Goal: Information Seeking & Learning: Learn about a topic

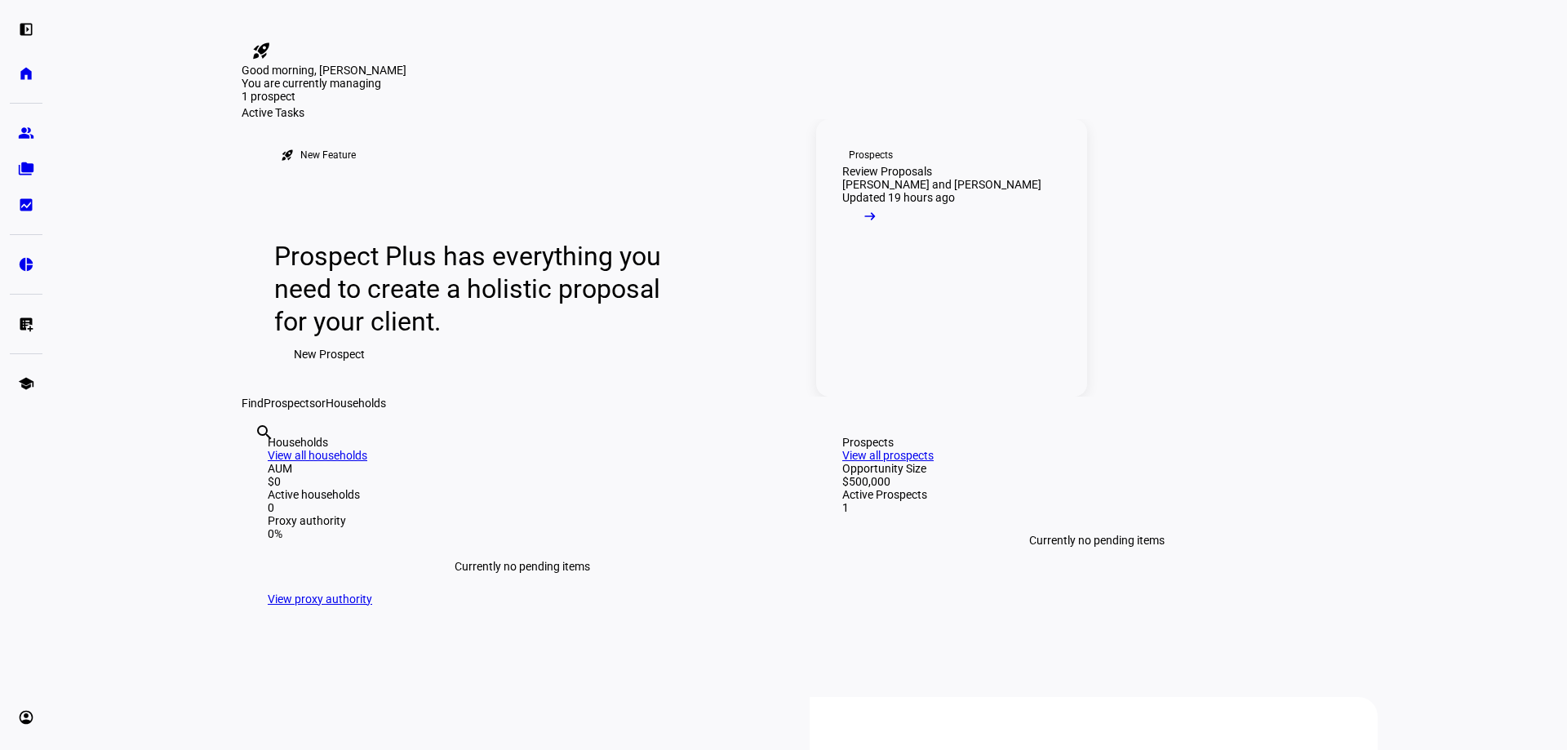
click at [878, 224] on mat-icon "arrow_right_alt" at bounding box center [870, 216] width 16 height 16
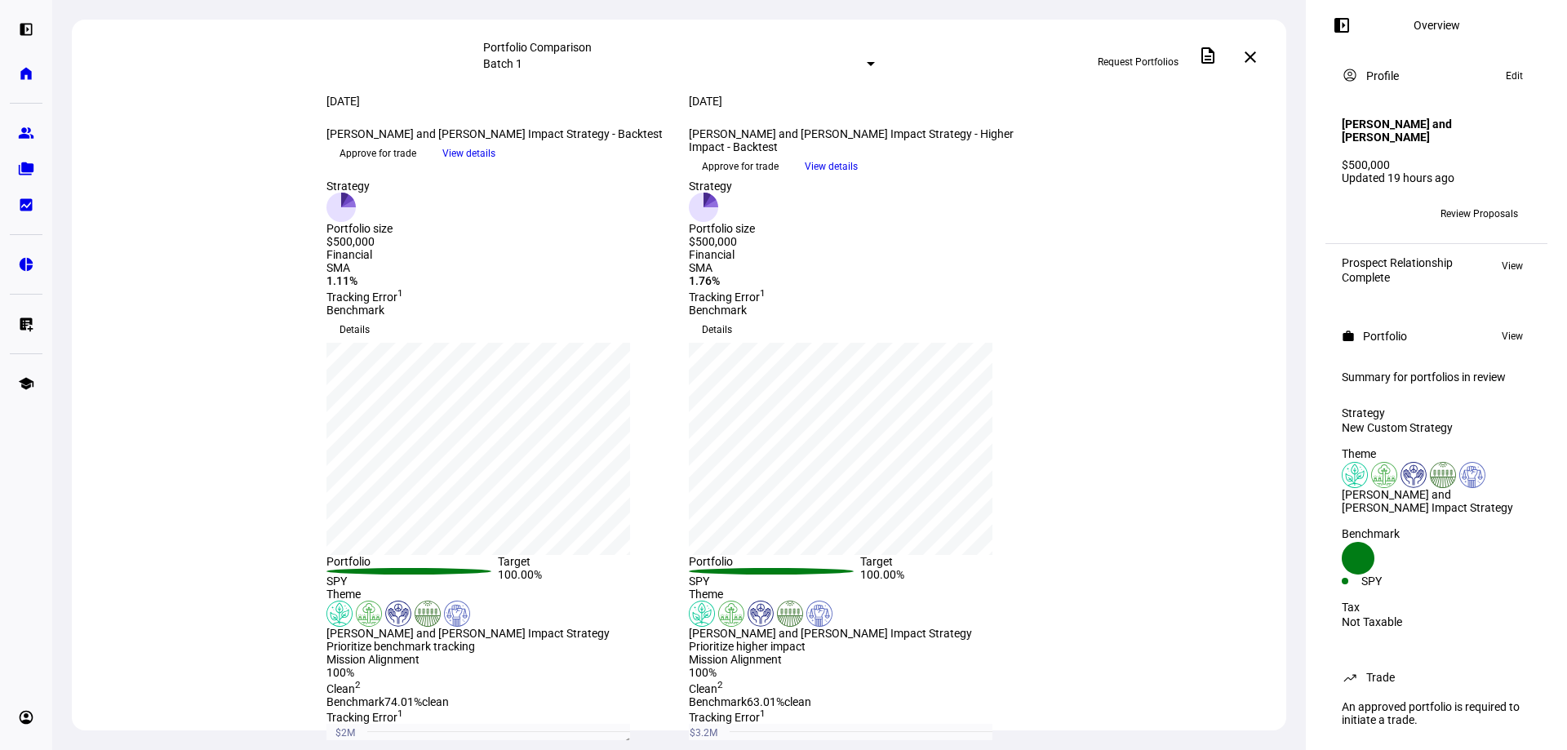
click at [1497, 217] on span "Review Proposals" at bounding box center [1479, 214] width 78 height 26
click at [1444, 212] on span "Review Proposals" at bounding box center [1479, 214] width 78 height 26
click at [1464, 208] on span "Review Proposals" at bounding box center [1479, 214] width 78 height 26
click at [1471, 215] on span "Review Proposals" at bounding box center [1479, 214] width 78 height 26
click at [1507, 210] on span "Review Proposals" at bounding box center [1479, 214] width 78 height 26
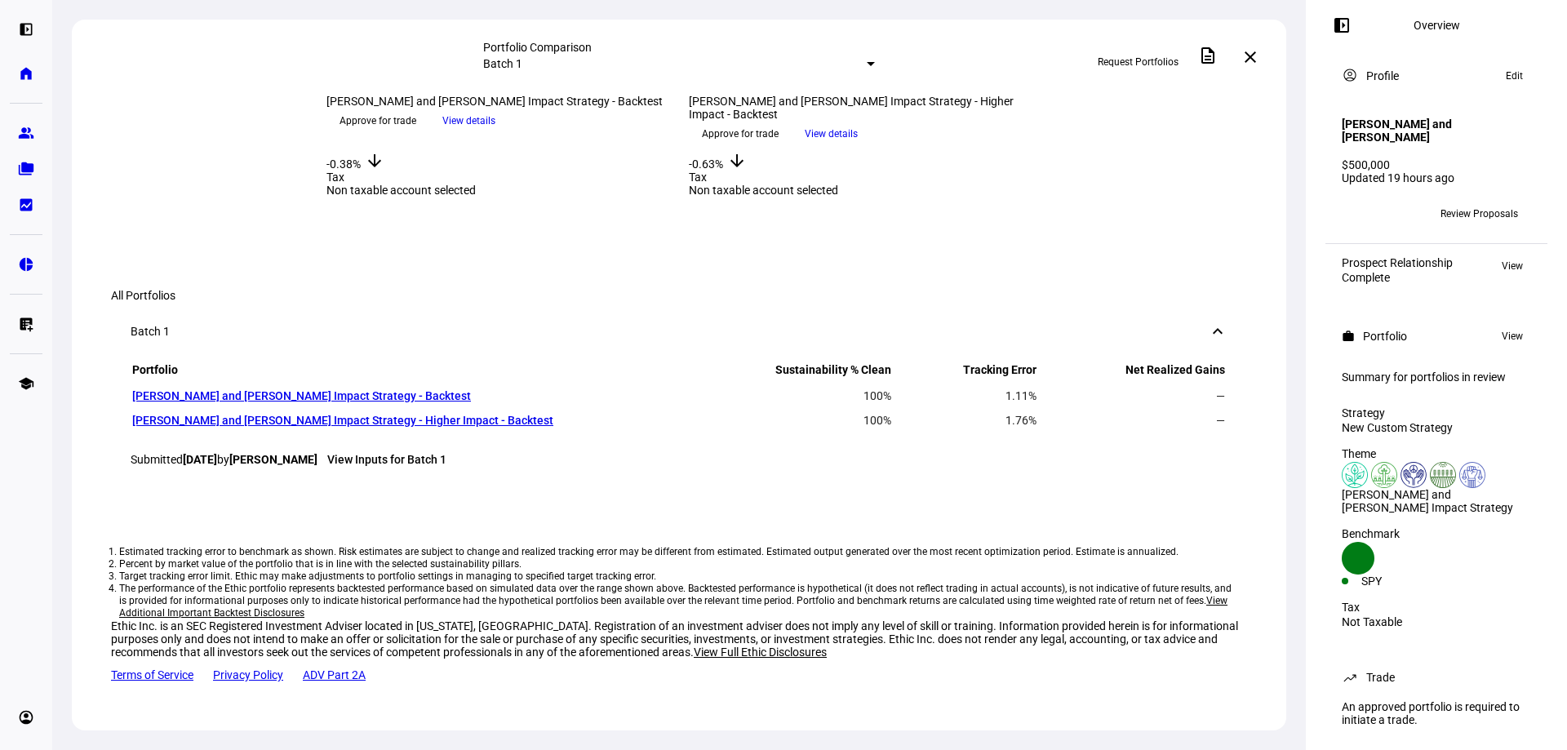
scroll to position [1387, 0]
click at [234, 402] on link "[PERSON_NAME] and [PERSON_NAME] Impact Strategy - Backtest" at bounding box center [301, 395] width 339 height 13
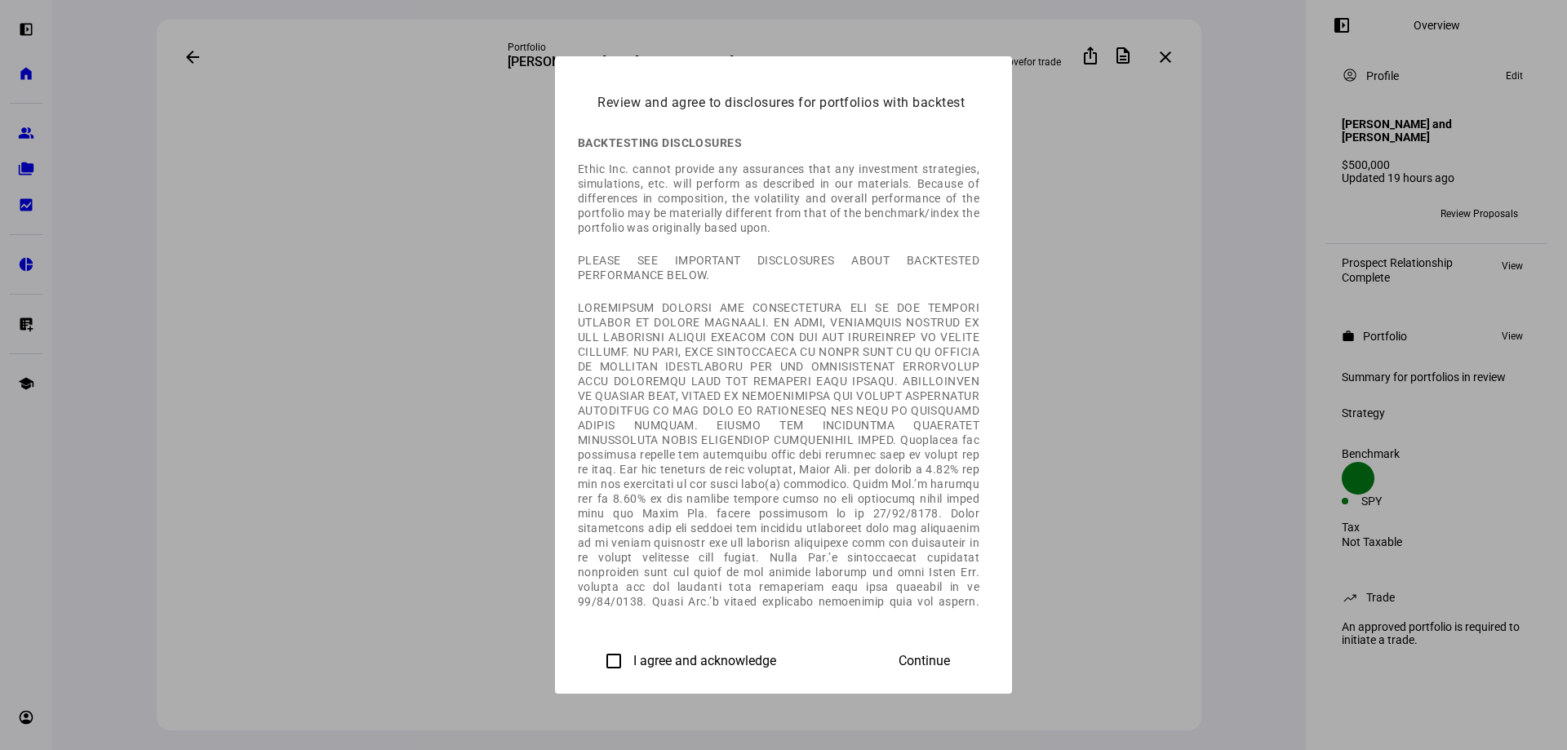
click at [597, 652] on input "I agree and acknowledge" at bounding box center [613, 661] width 33 height 33
checkbox input "true"
click at [969, 645] on span at bounding box center [924, 660] width 91 height 39
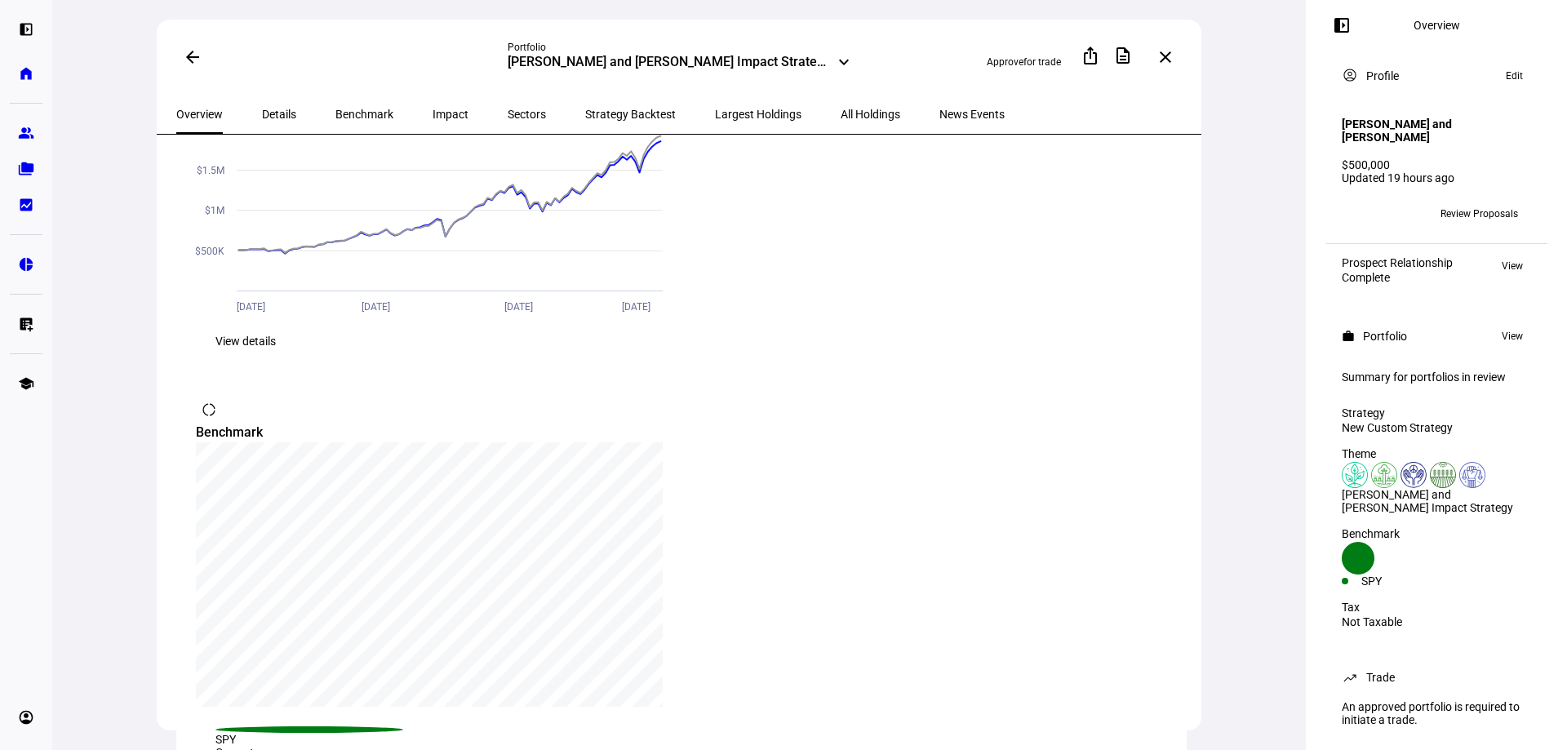
scroll to position [1132, 0]
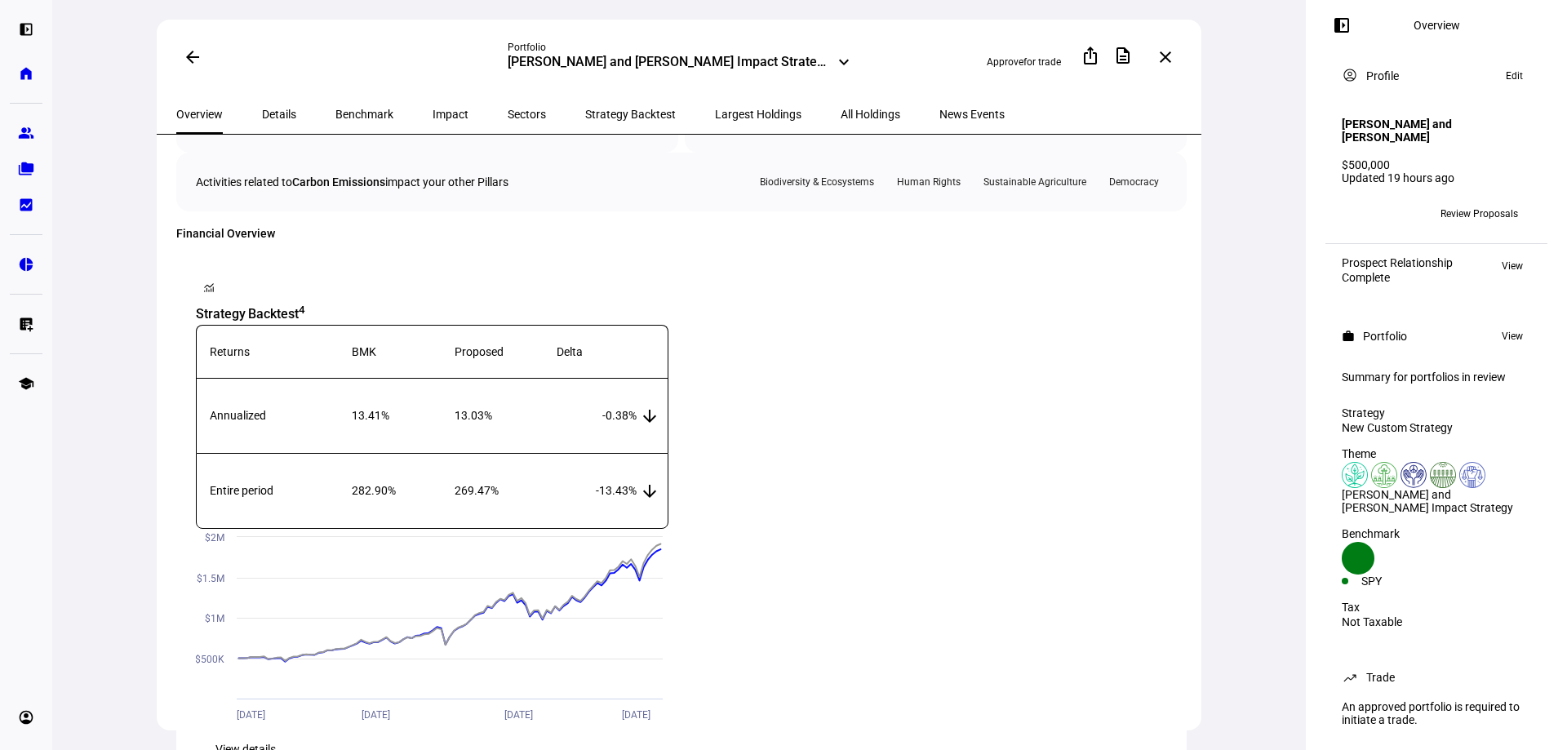
click at [433, 110] on span "Impact" at bounding box center [451, 114] width 36 height 11
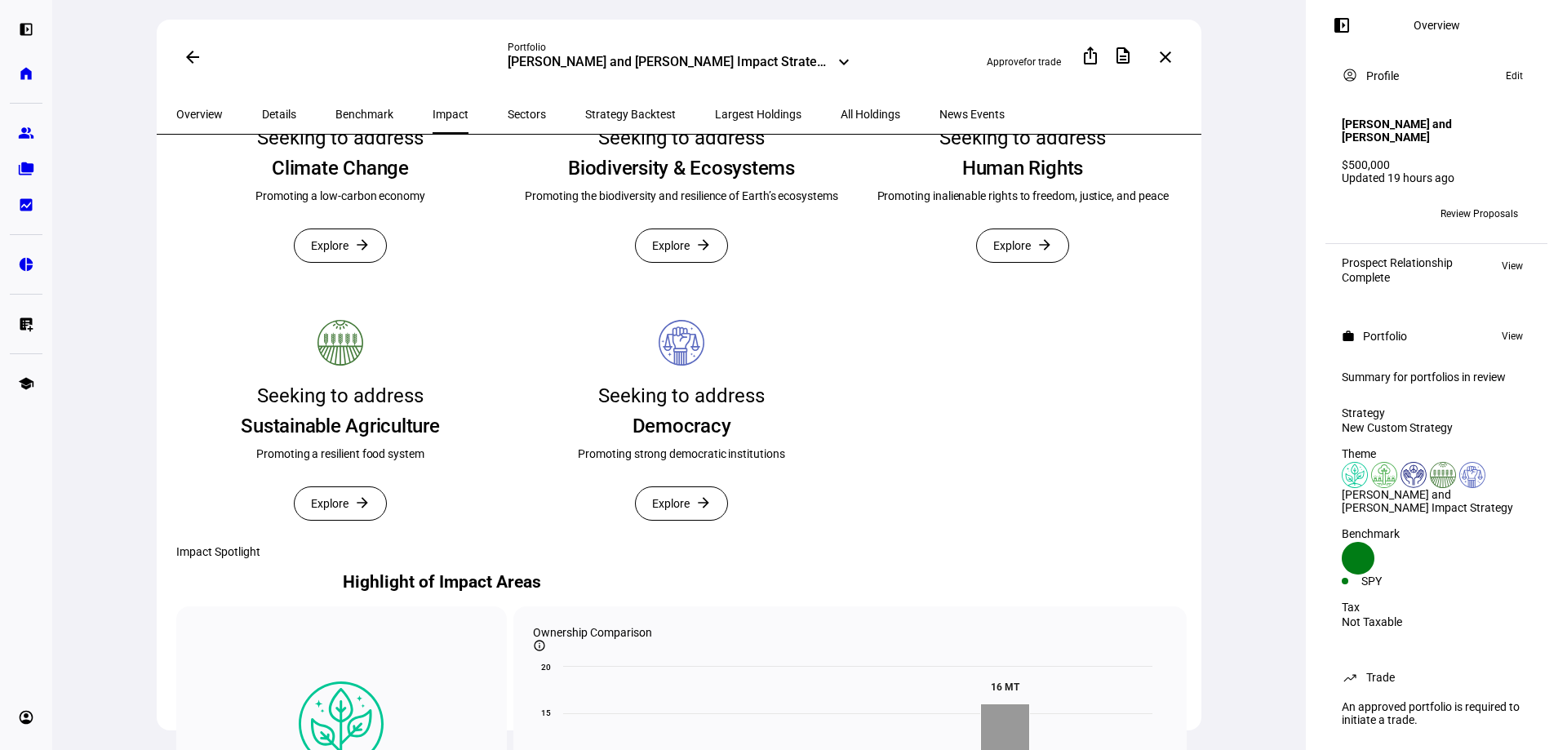
scroll to position [408, 0]
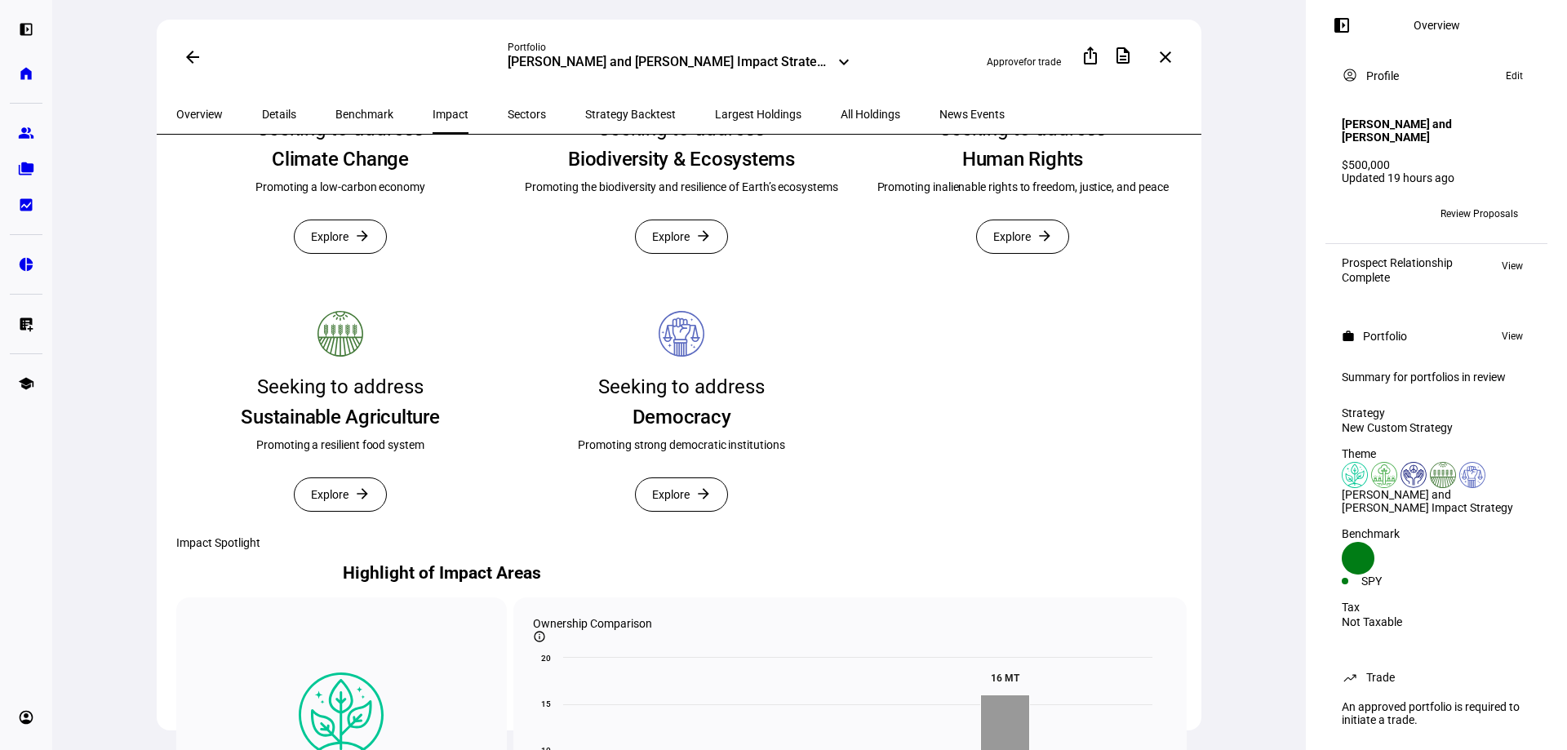
click at [330, 253] on span "Explore" at bounding box center [330, 236] width 38 height 33
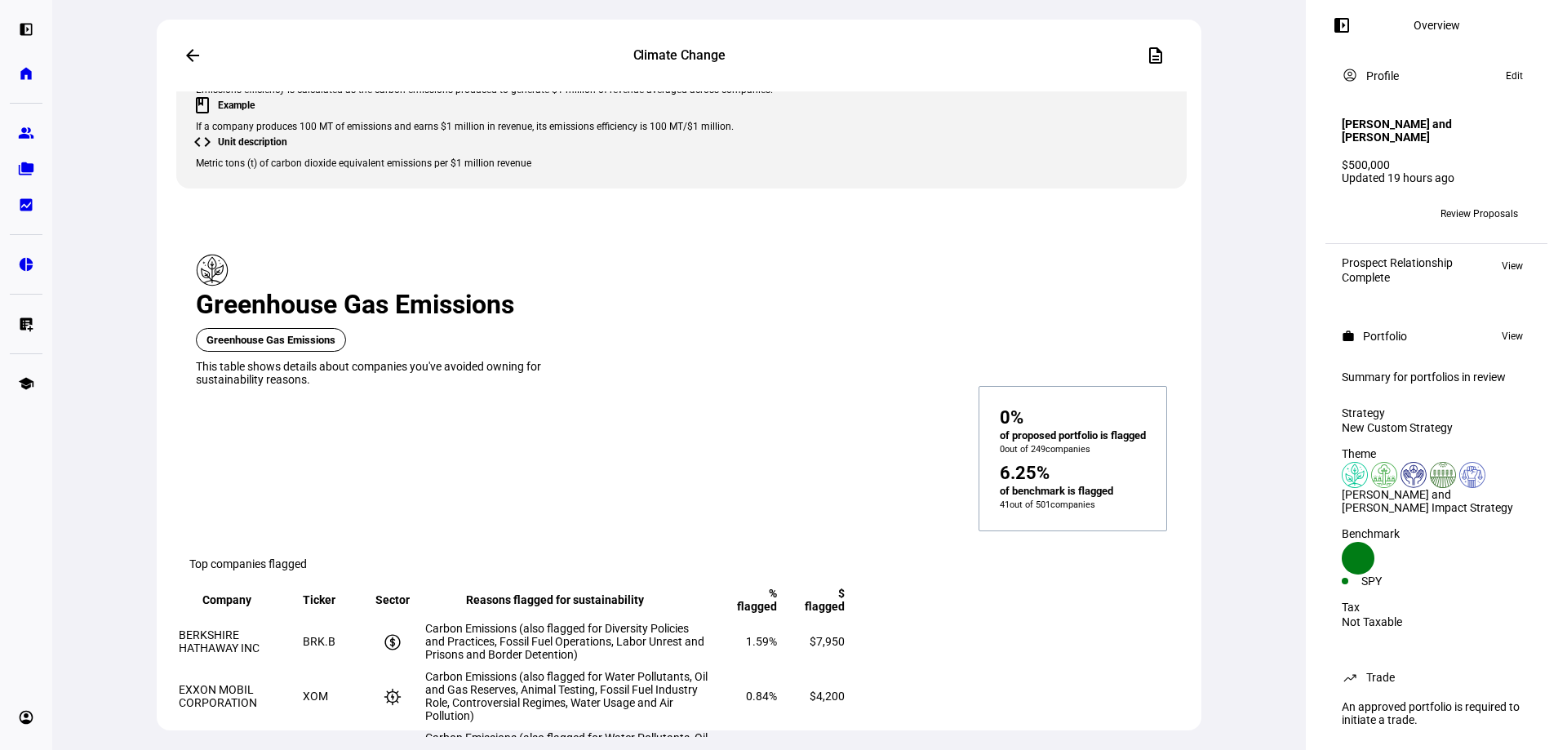
scroll to position [1877, 0]
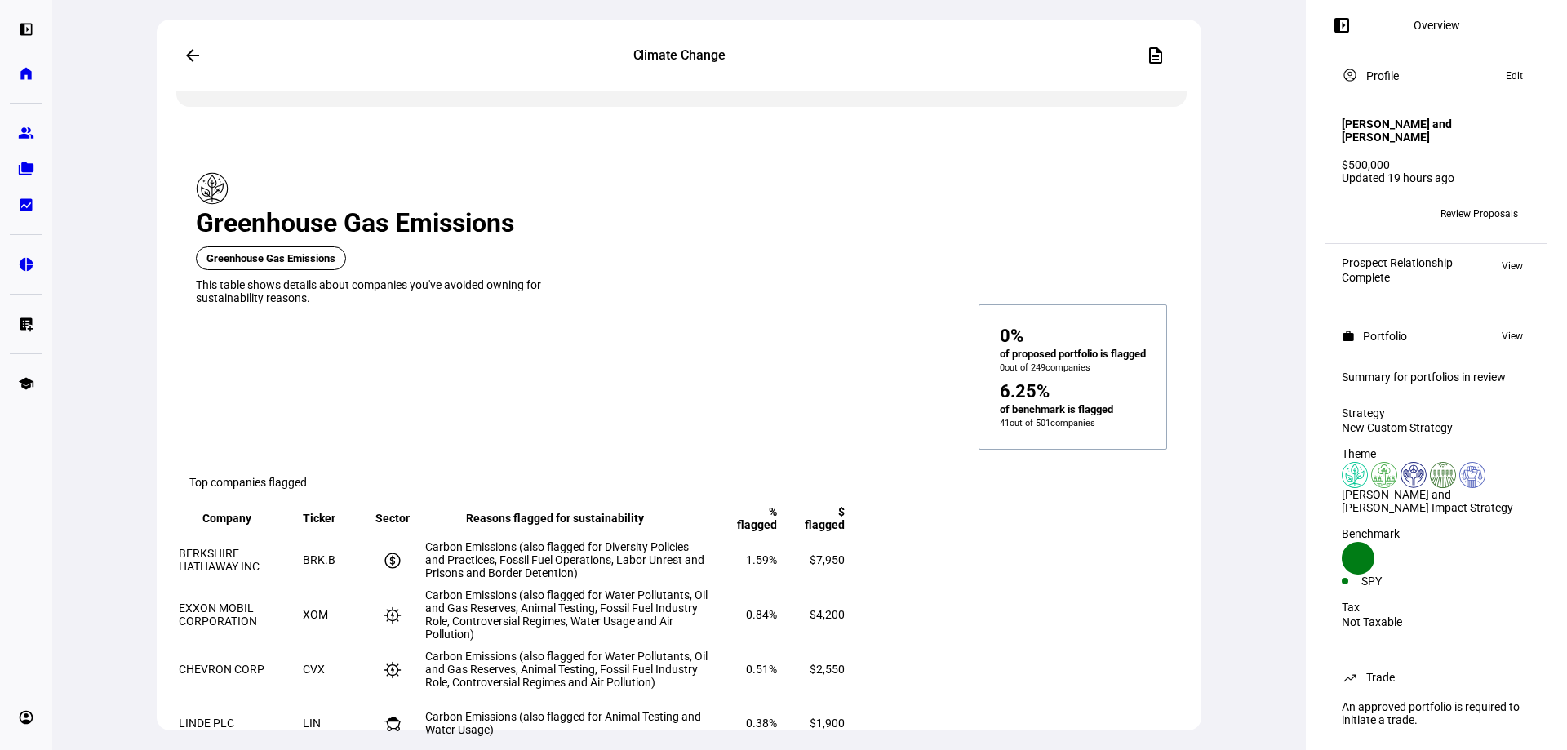
click at [1460, 212] on span "Review Proposals" at bounding box center [1479, 214] width 78 height 26
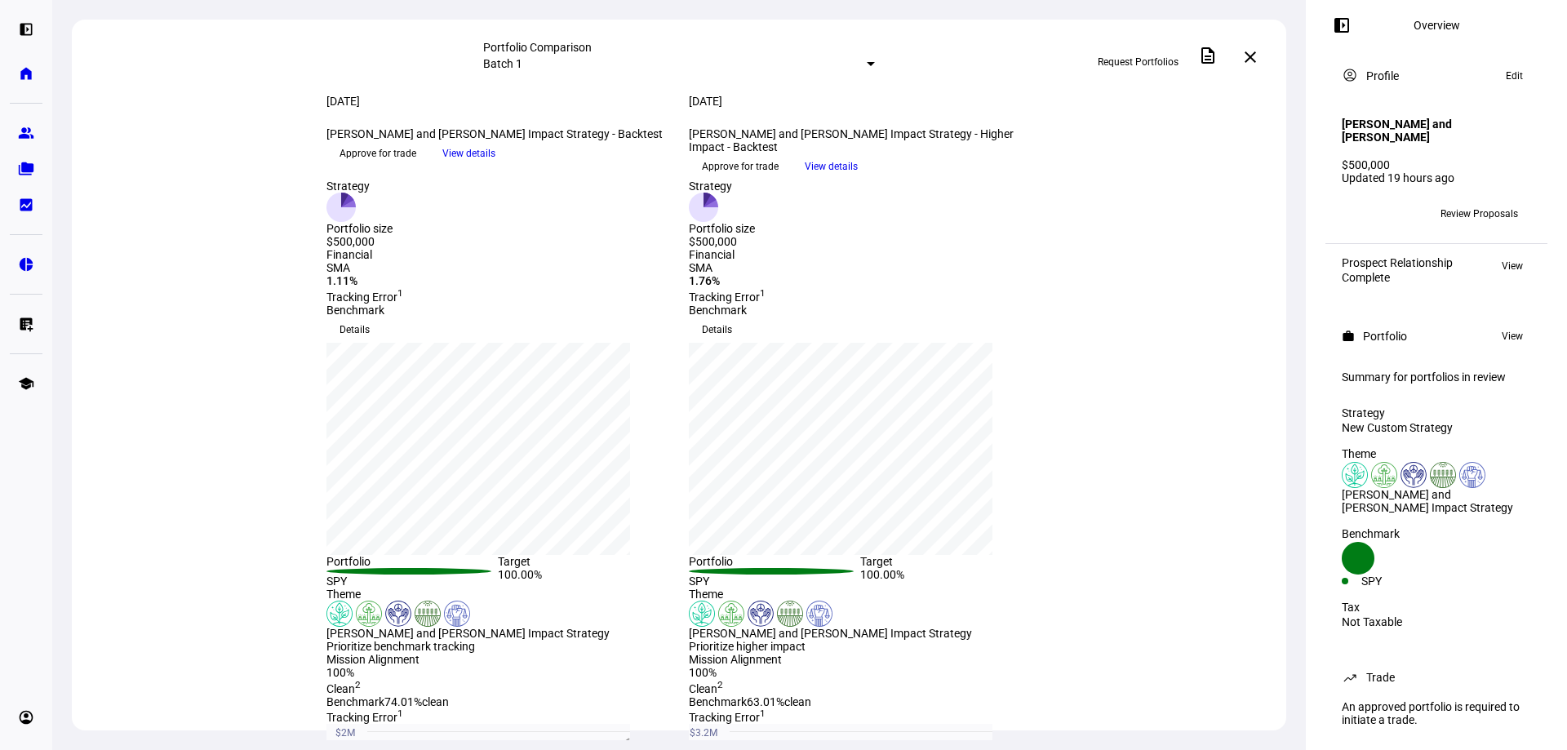
click at [858, 179] on span "View details" at bounding box center [831, 166] width 53 height 24
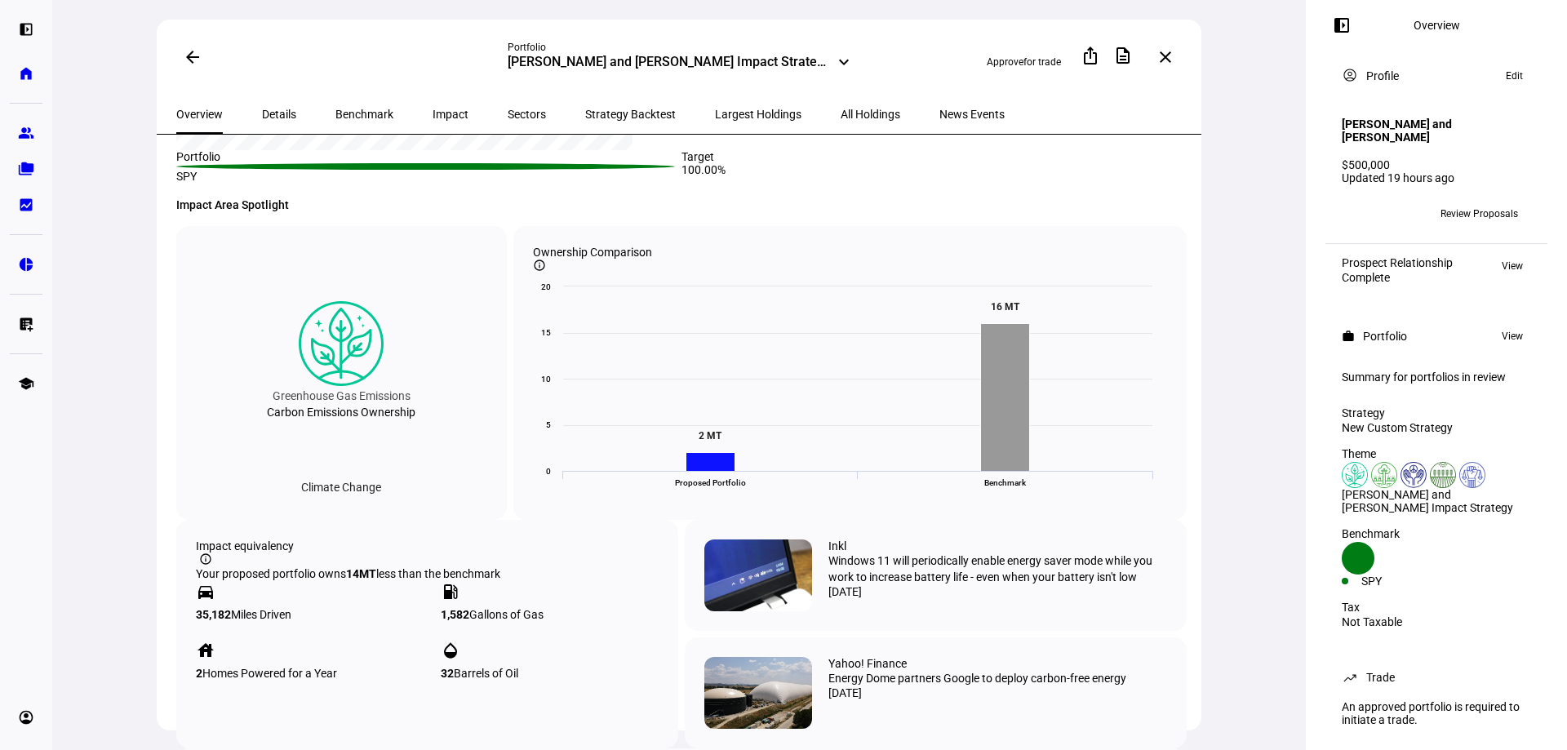
scroll to position [571, 0]
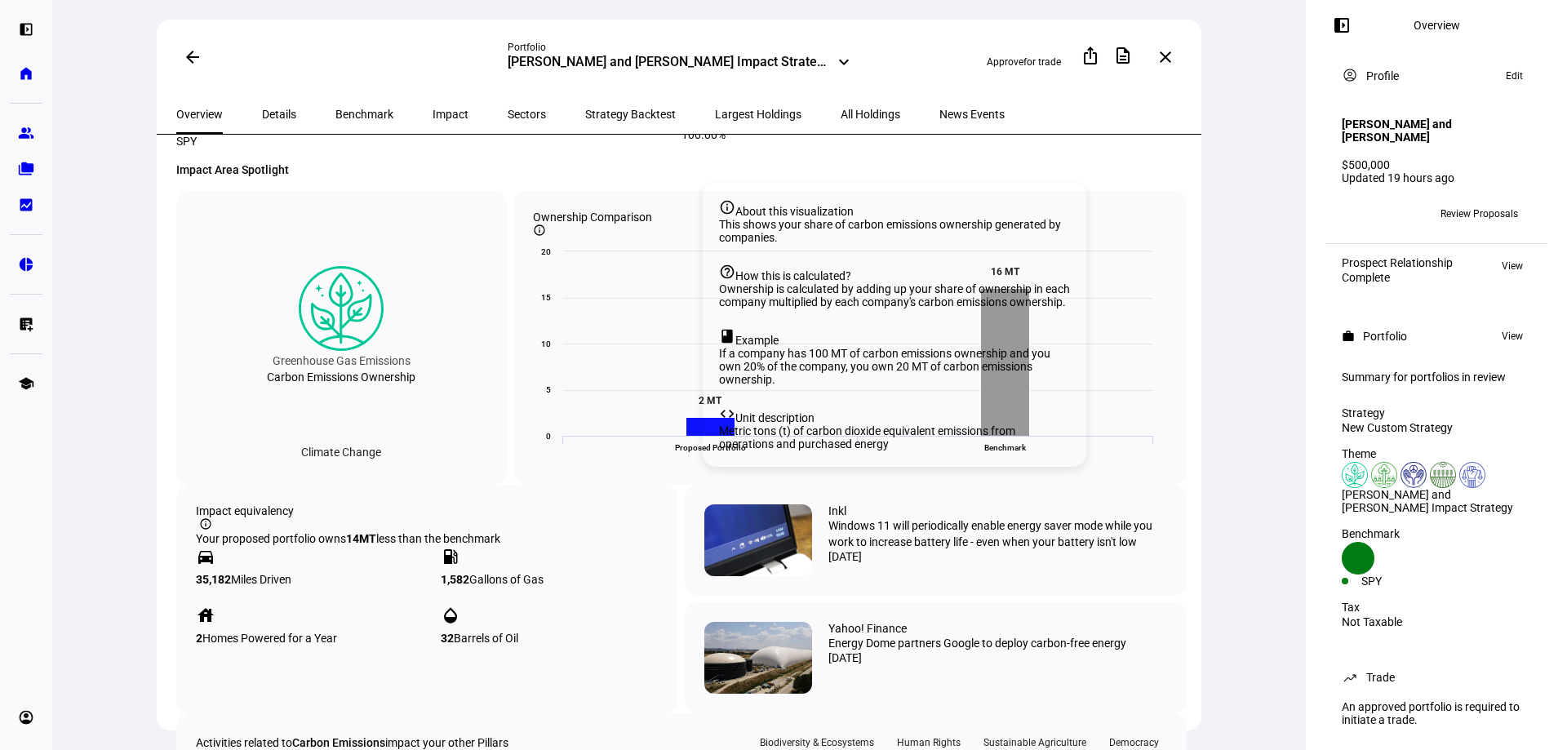
click at [546, 237] on mat-icon "info_outline" at bounding box center [539, 230] width 13 height 13
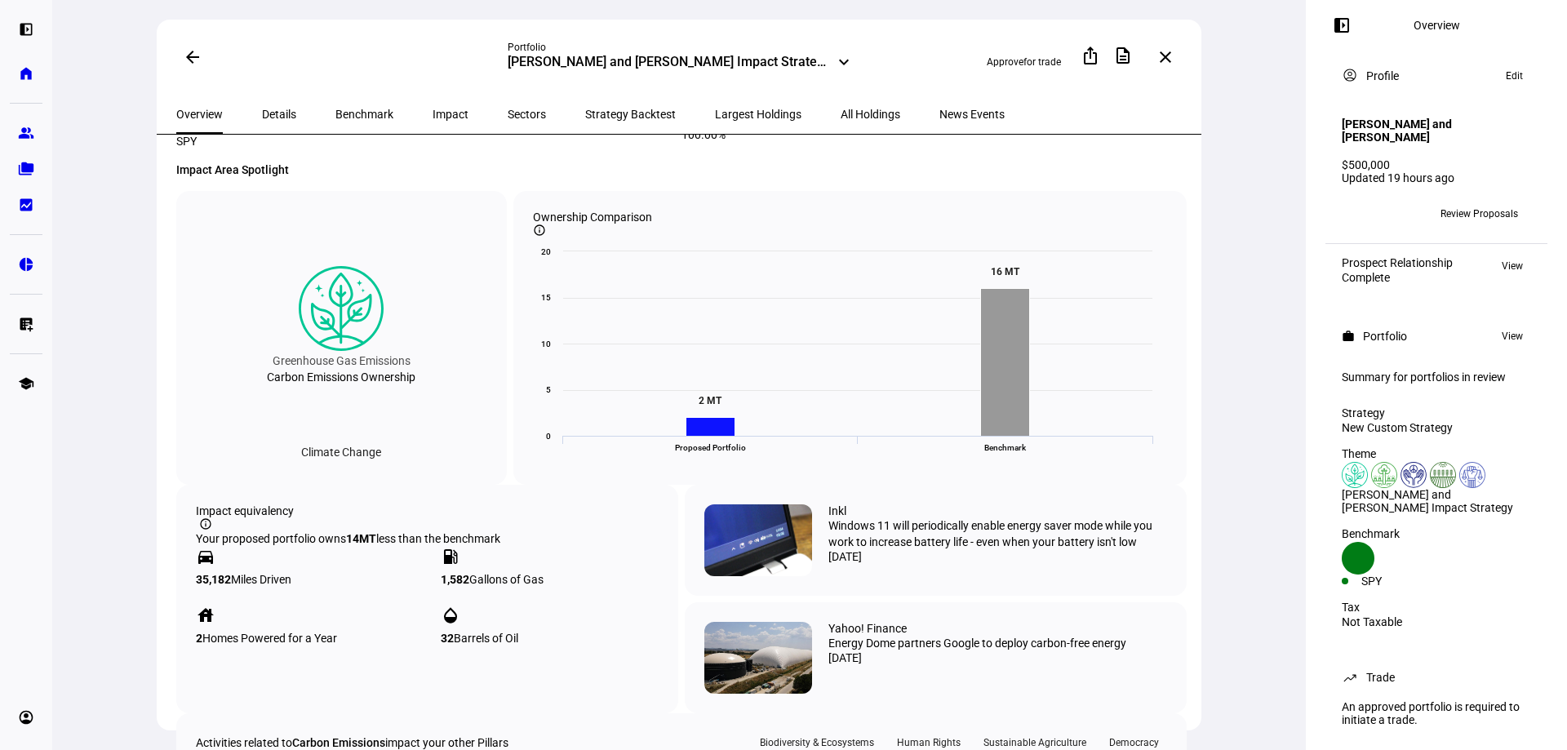
click at [546, 237] on mat-icon "info_outline" at bounding box center [539, 230] width 13 height 13
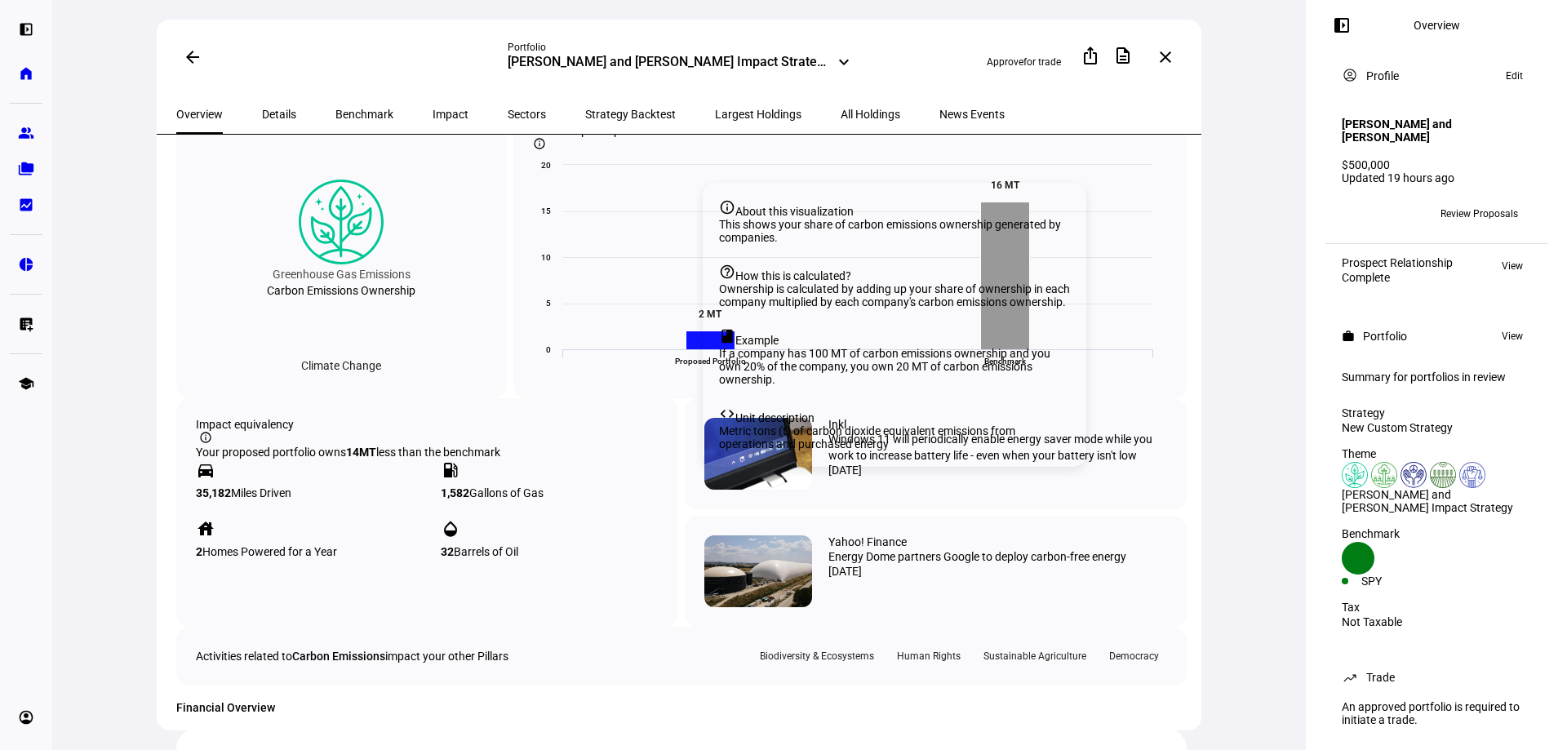
scroll to position [734, 0]
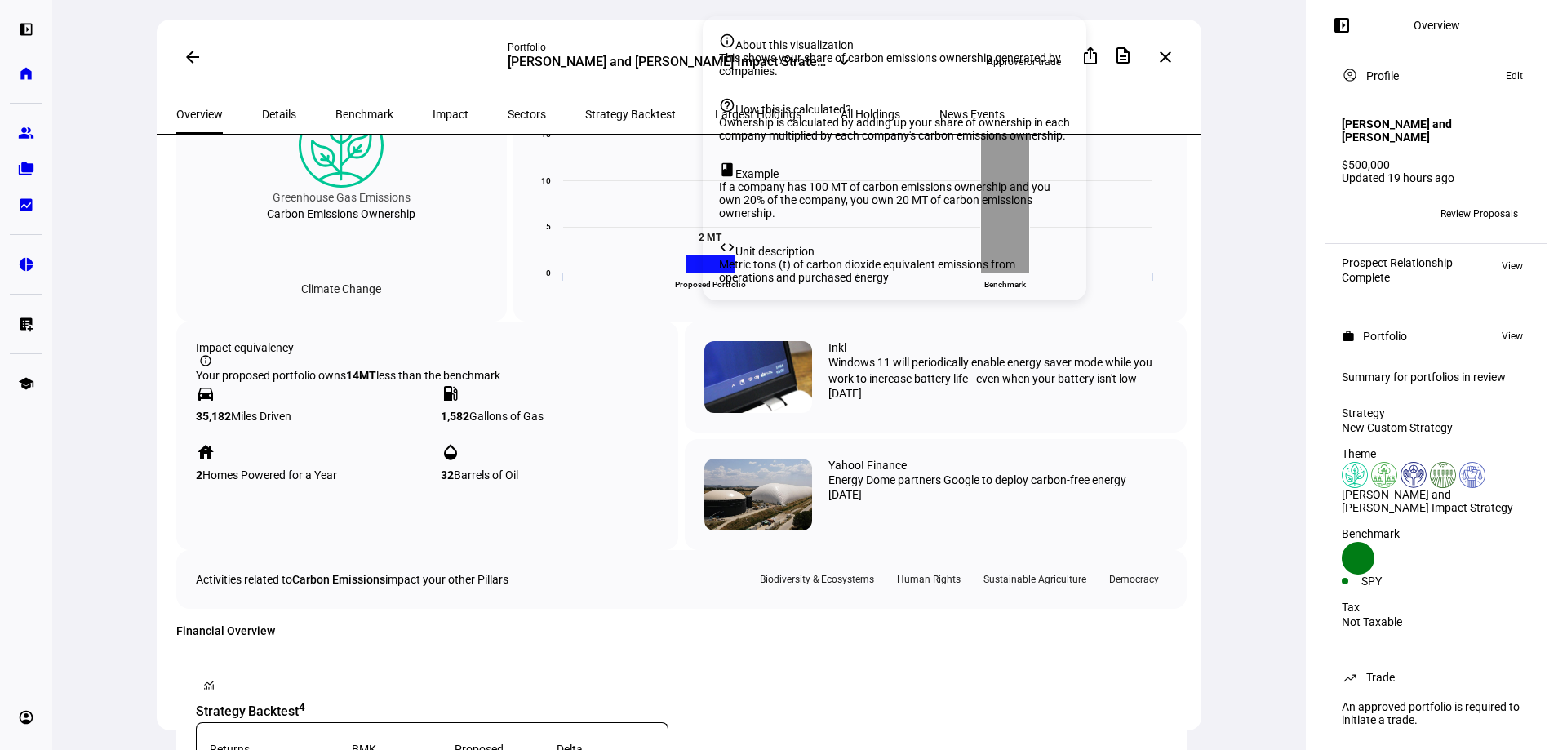
click at [546, 73] on mat-icon "info_outline" at bounding box center [539, 66] width 13 height 13
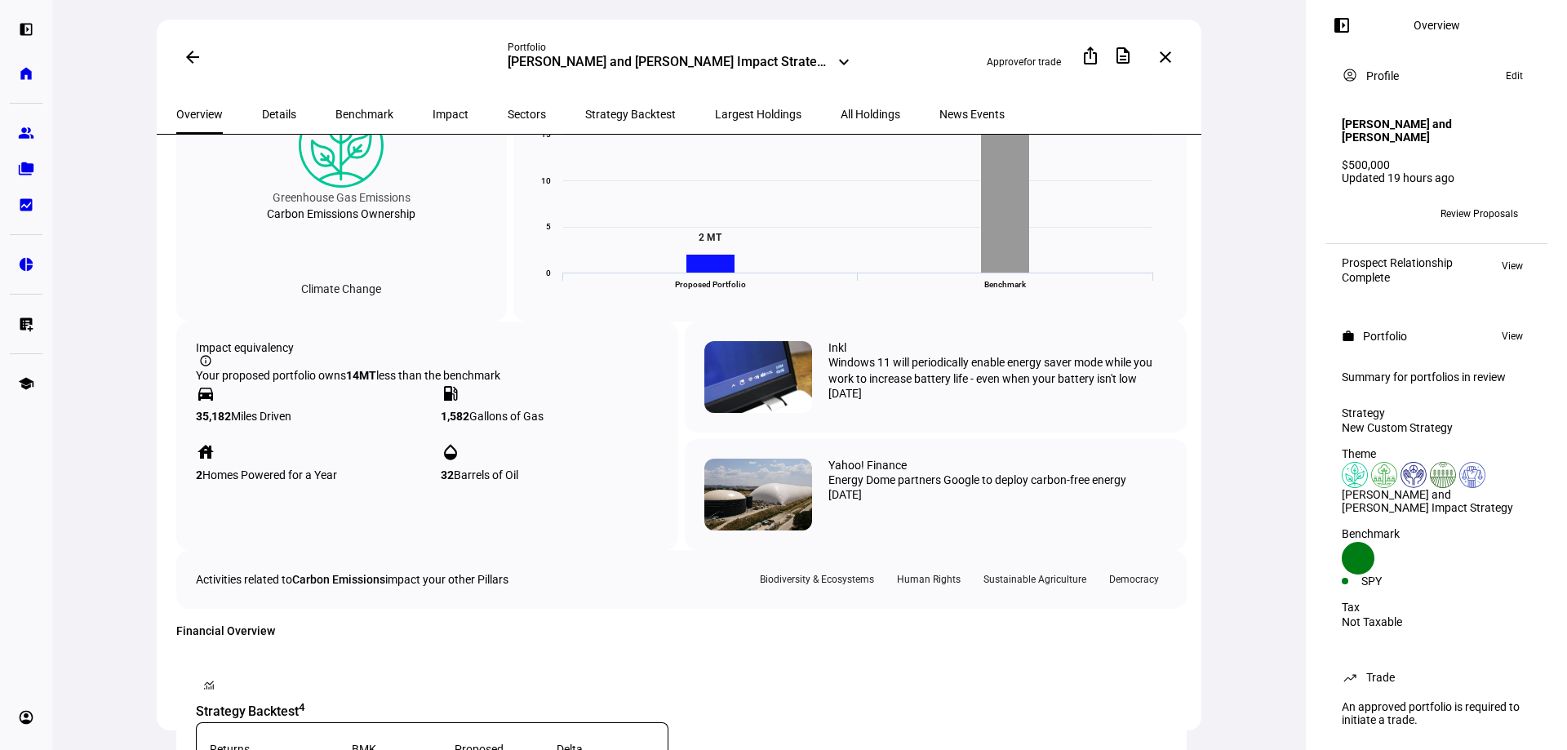
click at [546, 73] on mat-icon "info_outline" at bounding box center [539, 66] width 13 height 13
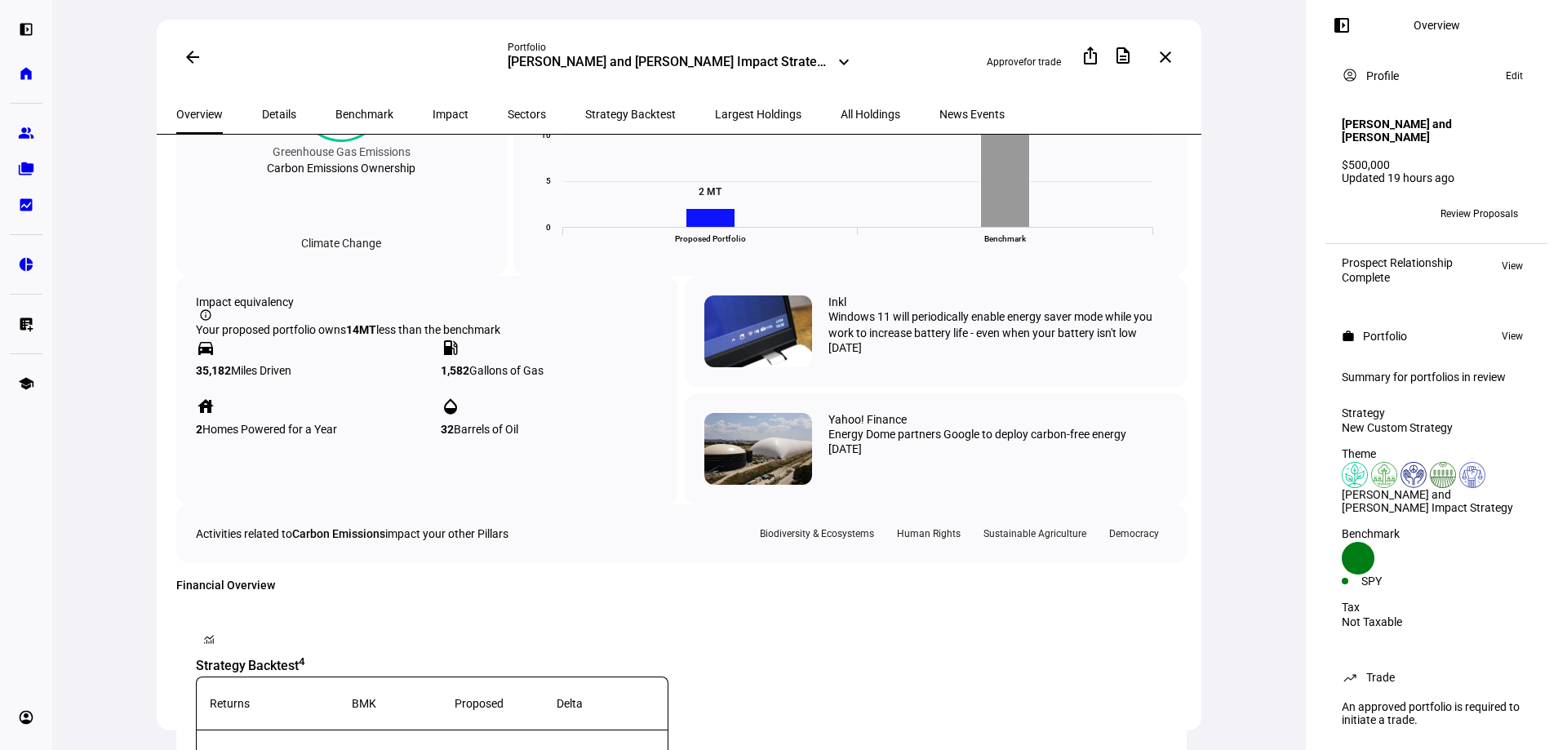
scroll to position [816, 0]
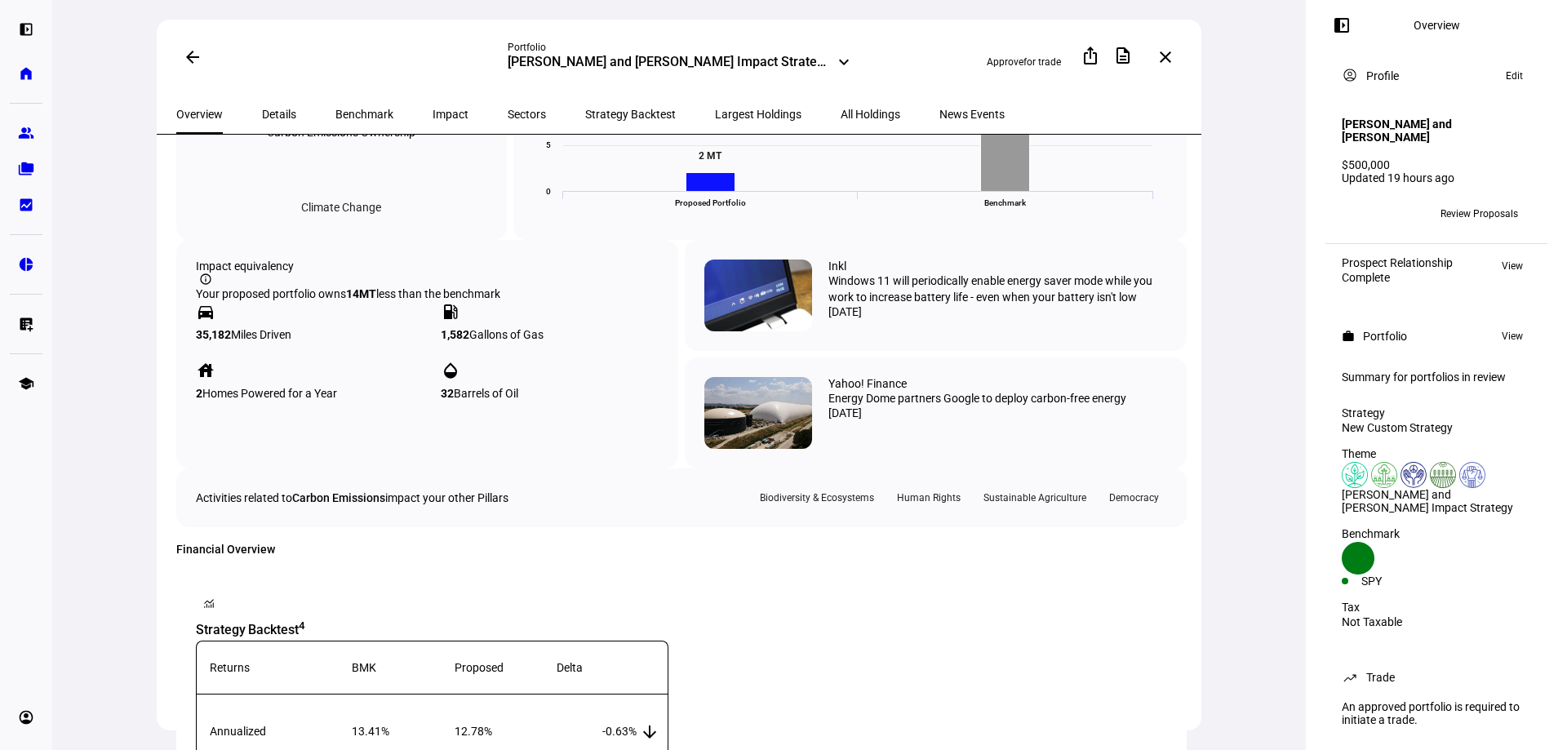
click at [433, 109] on span "Impact" at bounding box center [451, 114] width 36 height 11
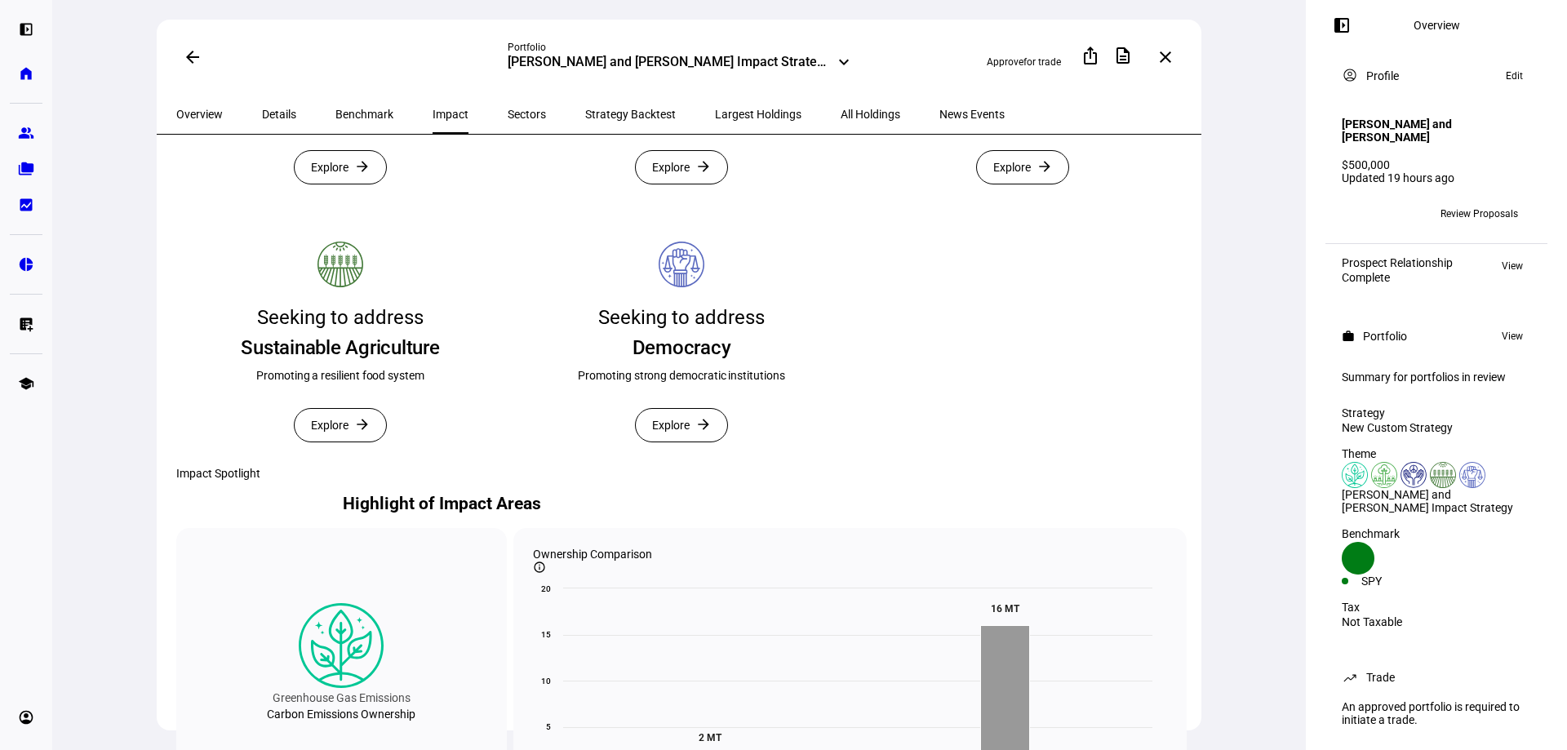
scroll to position [490, 0]
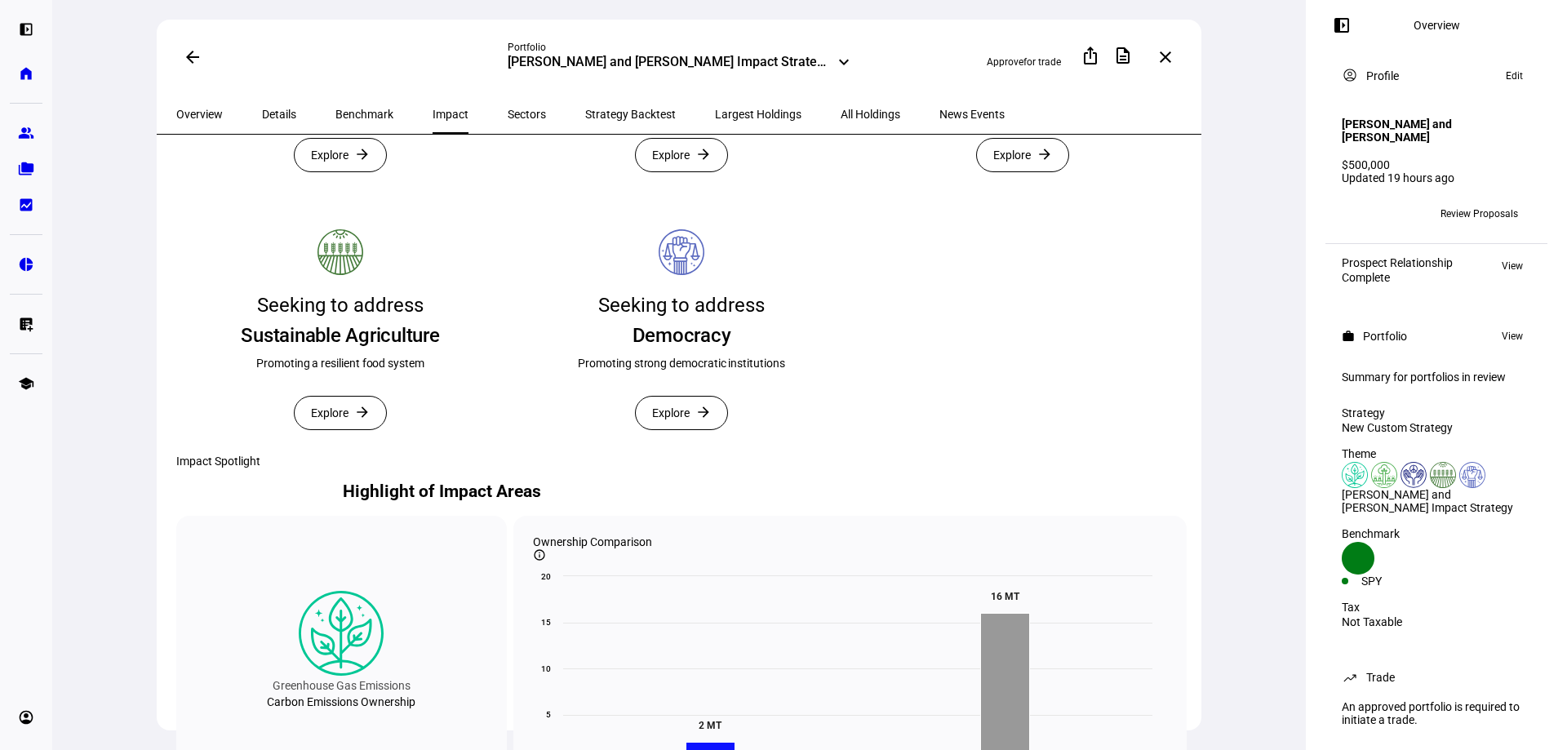
click at [661, 429] on span "Explore" at bounding box center [671, 413] width 38 height 33
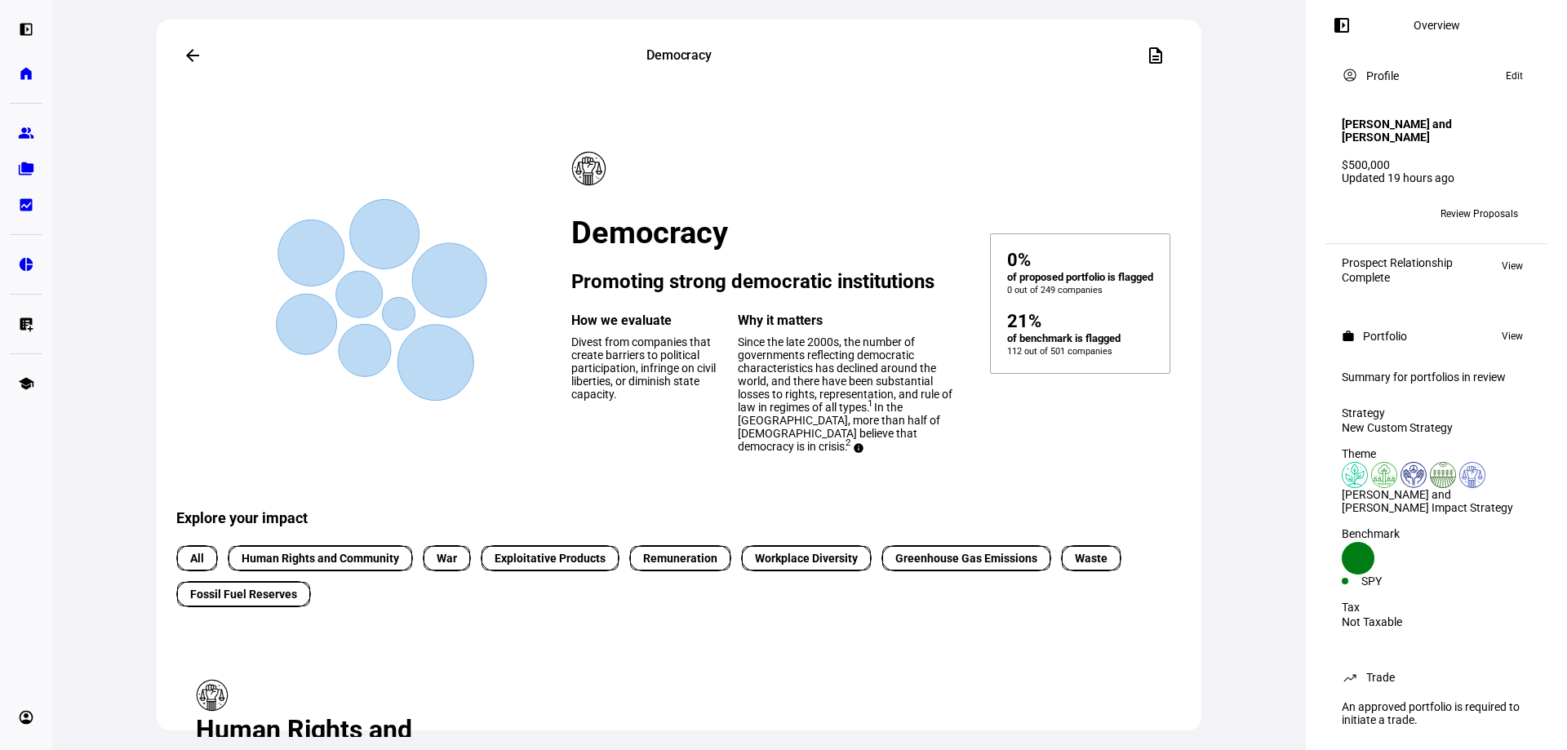
click at [189, 55] on mat-icon "arrow_back" at bounding box center [193, 56] width 20 height 20
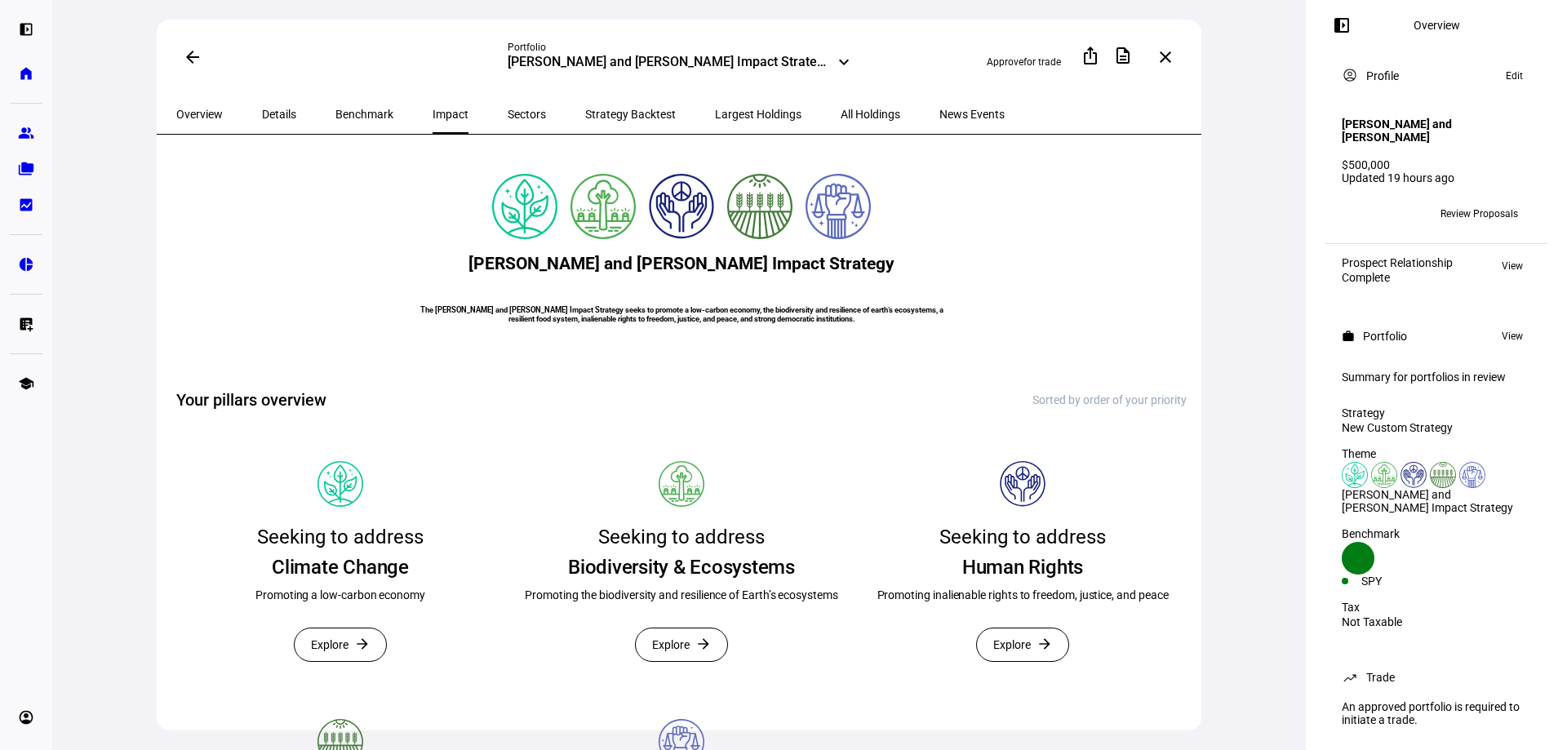
click at [841, 109] on span "All Holdings" at bounding box center [871, 114] width 60 height 11
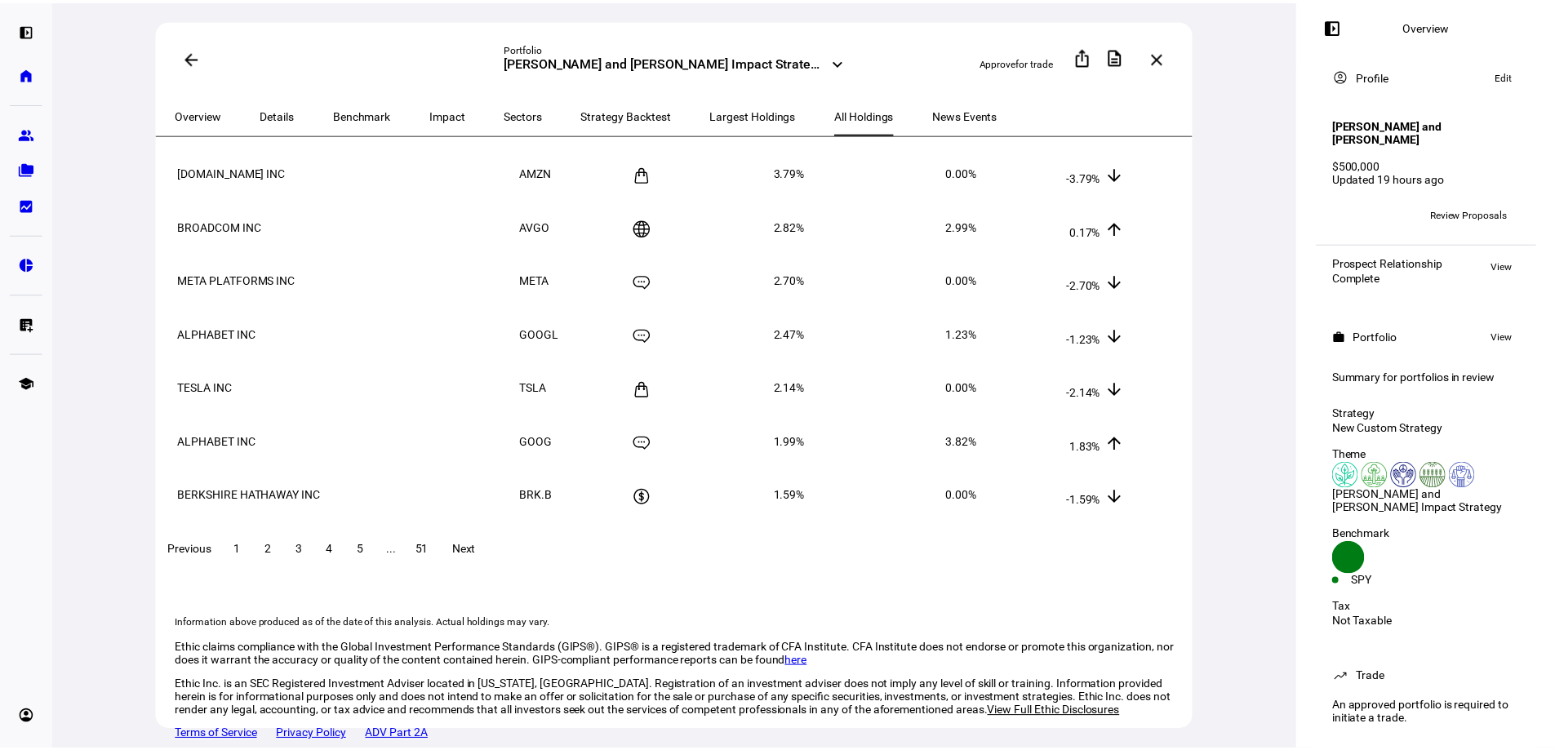
scroll to position [330, 0]
click at [848, 61] on mat-icon "keyboard_arrow_down" at bounding box center [844, 62] width 20 height 20
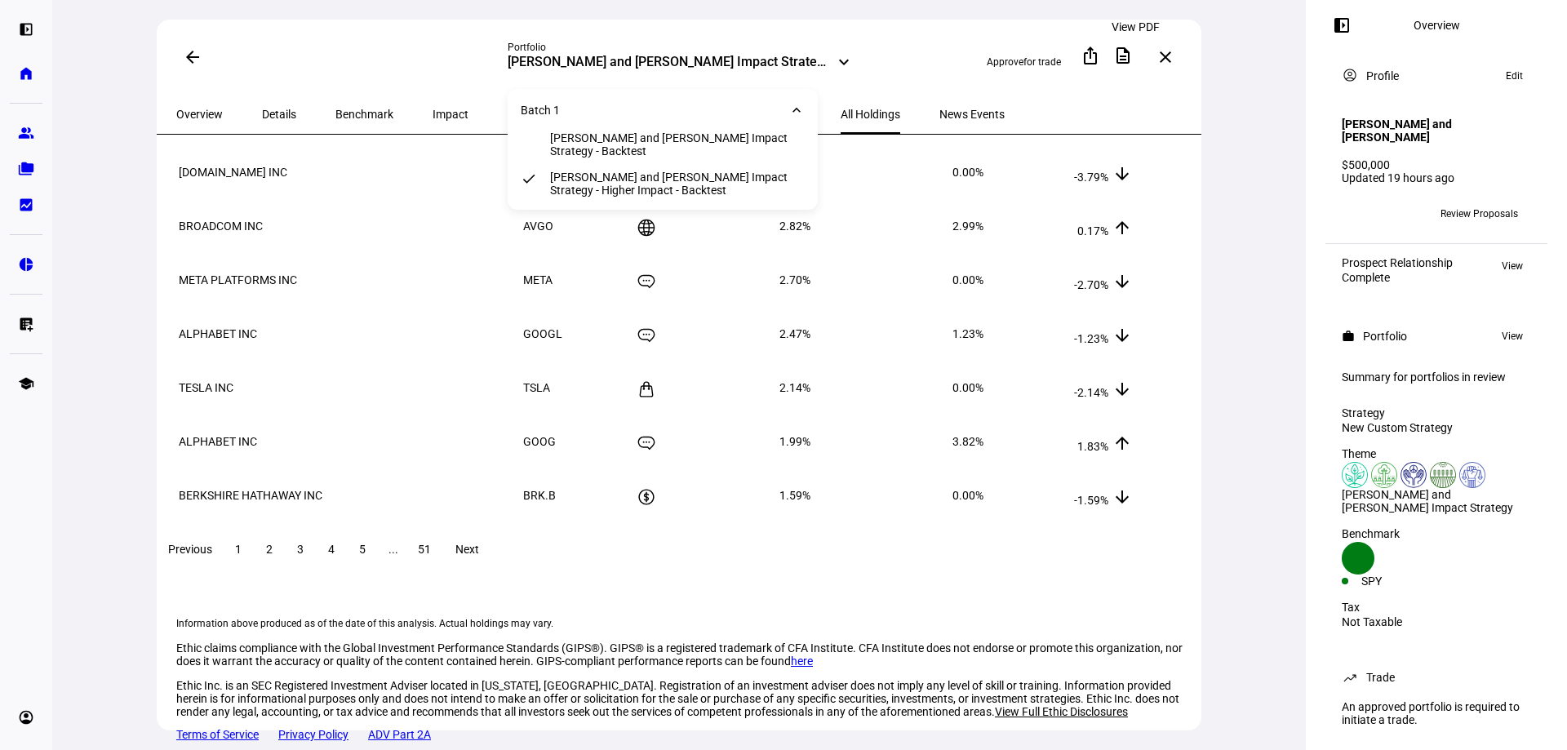
click at [1132, 57] on mat-icon "description" at bounding box center [1123, 56] width 20 height 20
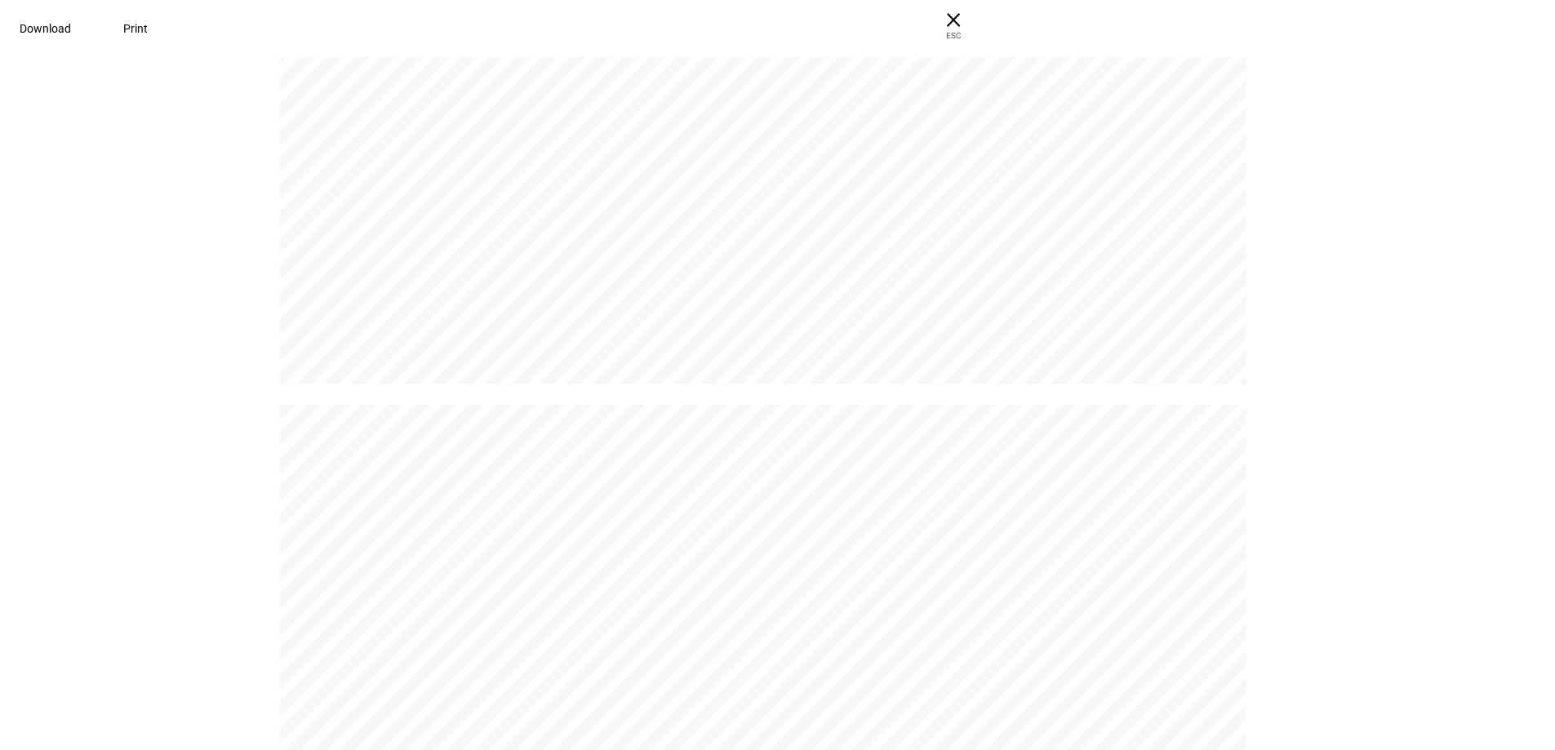
scroll to position [16321, 0]
